Goal: Task Accomplishment & Management: Manage account settings

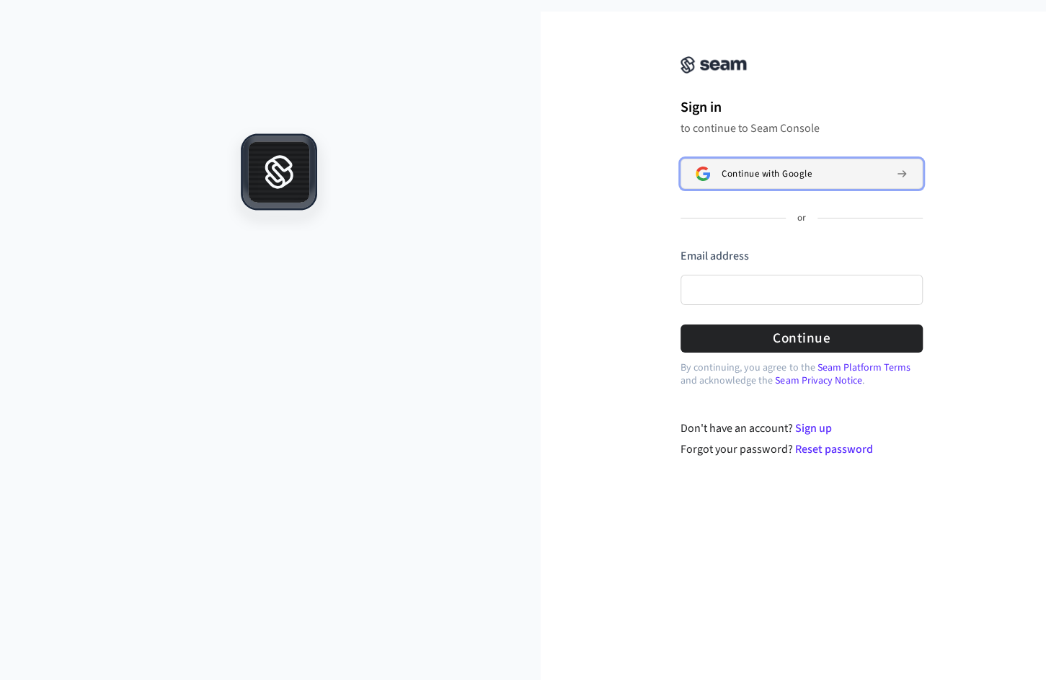
click at [832, 170] on div "Continue with Google" at bounding box center [802, 174] width 163 height 12
